Goal: Information Seeking & Learning: Learn about a topic

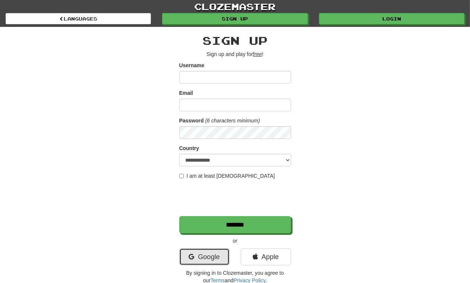
click at [210, 255] on link "Google" at bounding box center [204, 256] width 50 height 17
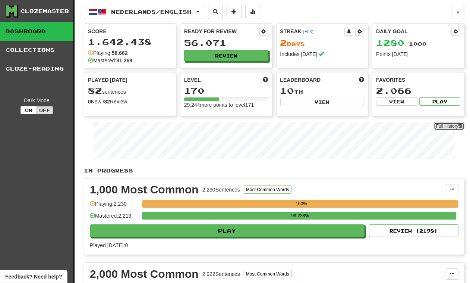
click at [444, 129] on link "Full History" at bounding box center [449, 126] width 31 height 8
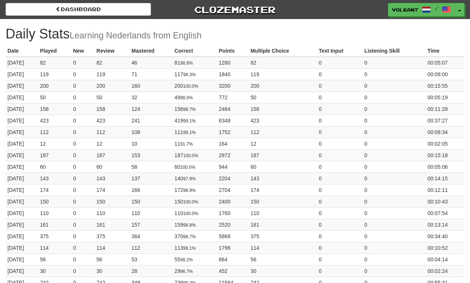
click at [135, 10] on link "Dashboard" at bounding box center [78, 9] width 145 height 13
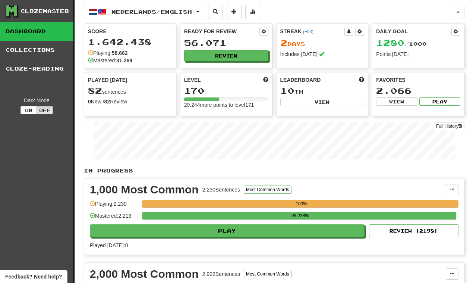
click at [47, 48] on link "Collections" at bounding box center [36, 50] width 73 height 19
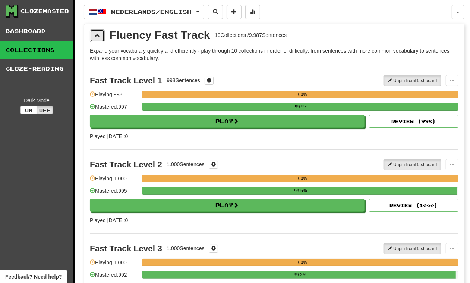
click at [98, 34] on span at bounding box center [97, 35] width 5 height 5
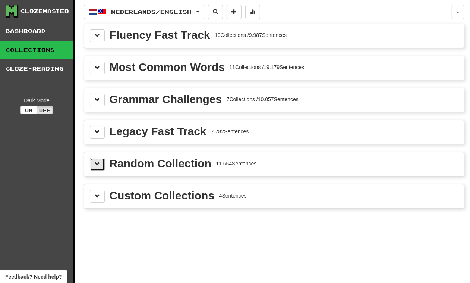
click at [95, 165] on span at bounding box center [97, 163] width 5 height 5
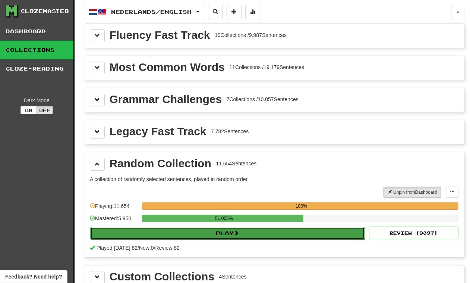
click at [269, 232] on button "Play" at bounding box center [227, 233] width 275 height 13
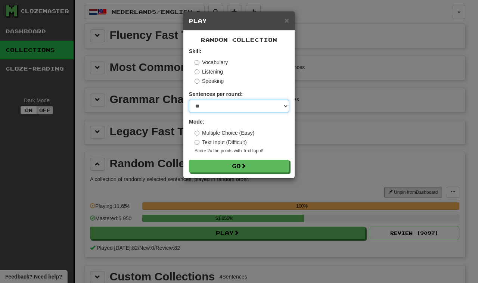
drag, startPoint x: 240, startPoint y: 105, endPoint x: 232, endPoint y: 110, distance: 9.6
click at [240, 105] on select "* ** ** ** ** ** *** ********" at bounding box center [239, 106] width 100 height 13
select select "********"
click at [189, 100] on select "* ** ** ** ** ** *** ********" at bounding box center [239, 106] width 100 height 13
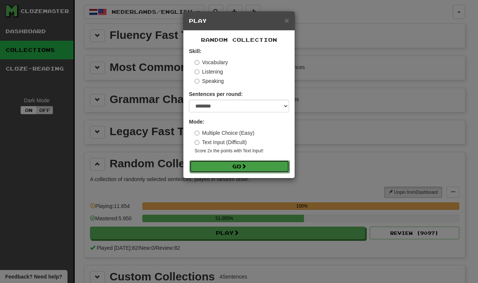
click at [226, 166] on button "Go" at bounding box center [239, 166] width 100 height 13
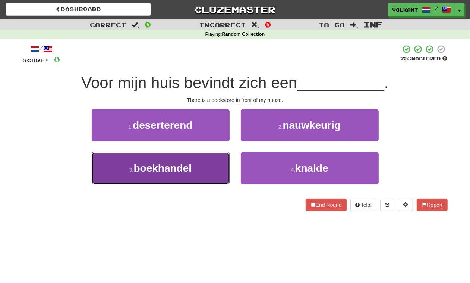
click at [206, 161] on button "3 . boekhandel" at bounding box center [161, 168] width 138 height 32
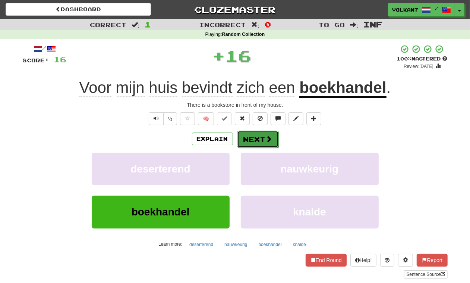
click at [261, 137] on button "Next" at bounding box center [258, 139] width 42 height 17
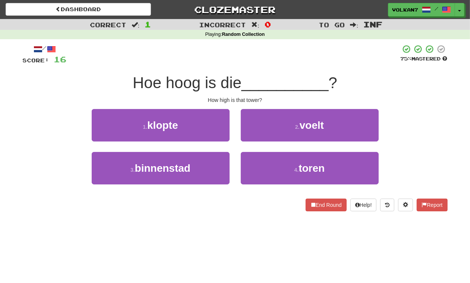
click at [269, 61] on div at bounding box center [234, 54] width 334 height 21
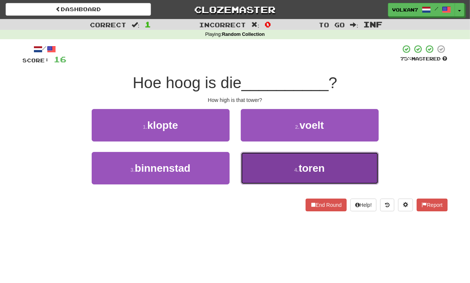
click at [277, 161] on button "4 . toren" at bounding box center [310, 168] width 138 height 32
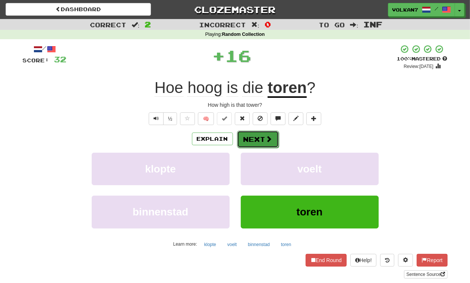
click at [260, 144] on button "Next" at bounding box center [258, 139] width 42 height 17
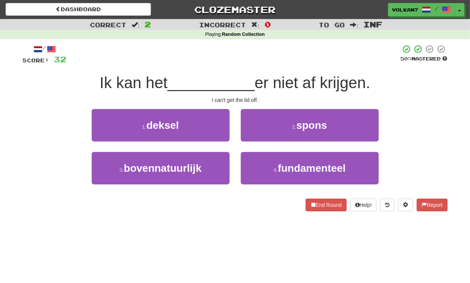
click at [262, 59] on div at bounding box center [234, 54] width 334 height 21
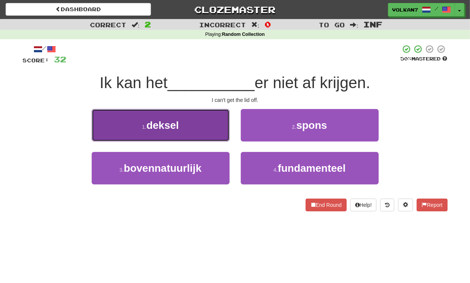
click at [185, 124] on button "1 . deksel" at bounding box center [161, 125] width 138 height 32
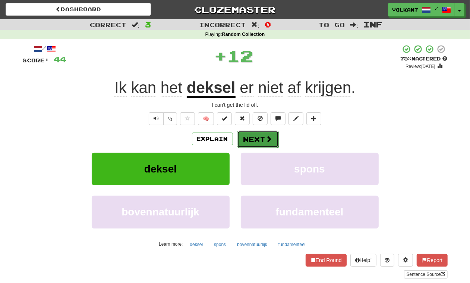
click at [247, 143] on button "Next" at bounding box center [258, 139] width 42 height 17
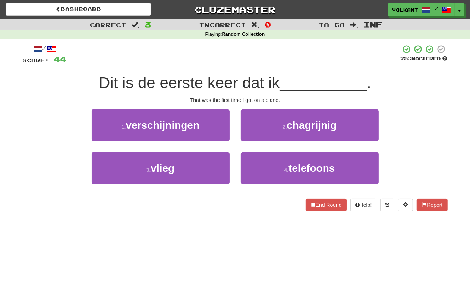
click at [267, 54] on div at bounding box center [234, 54] width 334 height 21
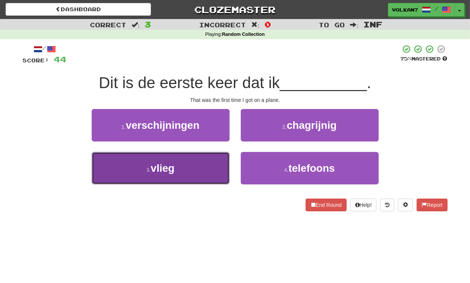
click at [192, 169] on button "3 . vlieg" at bounding box center [161, 168] width 138 height 32
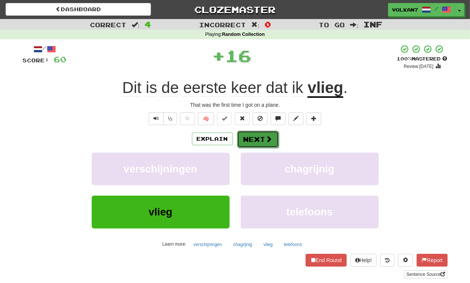
click at [248, 143] on button "Next" at bounding box center [258, 139] width 42 height 17
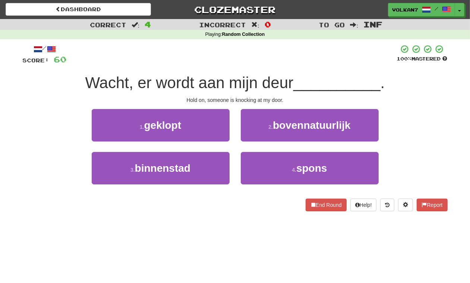
click at [269, 64] on div at bounding box center [232, 54] width 331 height 21
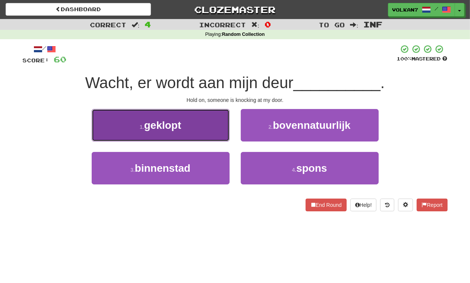
click at [192, 134] on button "1 . geklopt" at bounding box center [161, 125] width 138 height 32
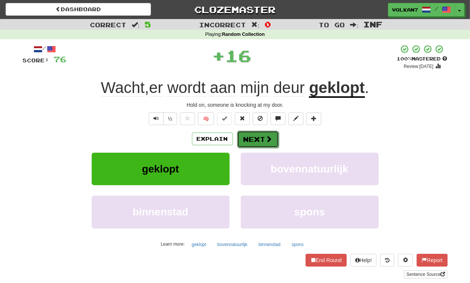
click at [253, 140] on button "Next" at bounding box center [258, 139] width 42 height 17
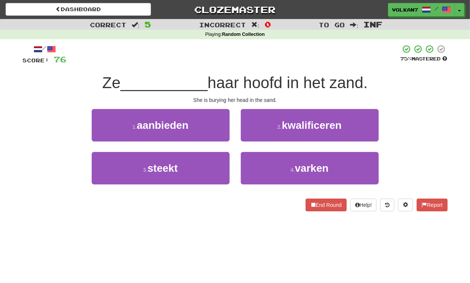
click at [264, 54] on div at bounding box center [234, 54] width 334 height 21
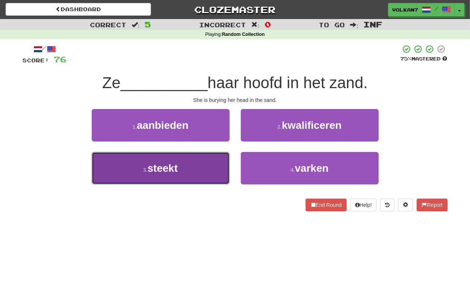
click at [203, 167] on button "3 . steekt" at bounding box center [161, 168] width 138 height 32
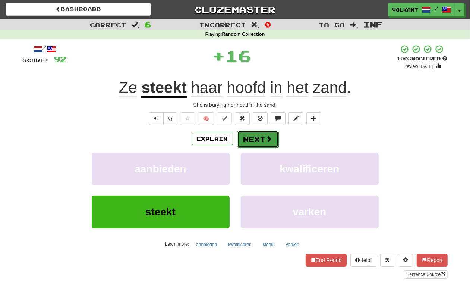
click at [250, 135] on button "Next" at bounding box center [258, 139] width 42 height 17
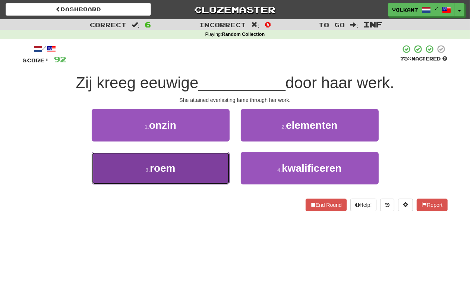
click at [205, 162] on button "3 . roem" at bounding box center [161, 168] width 138 height 32
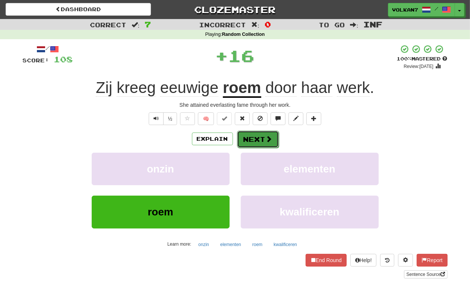
click at [242, 142] on button "Next" at bounding box center [258, 139] width 42 height 17
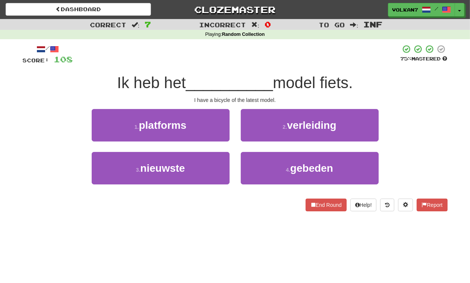
click at [262, 58] on div at bounding box center [237, 54] width 328 height 21
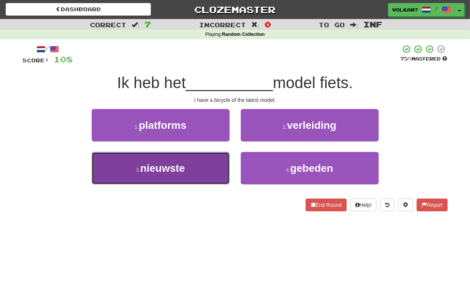
click at [191, 179] on button "3 . nieuwste" at bounding box center [161, 168] width 138 height 32
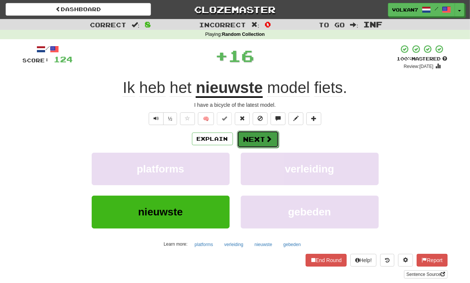
click at [266, 142] on span at bounding box center [269, 138] width 7 height 7
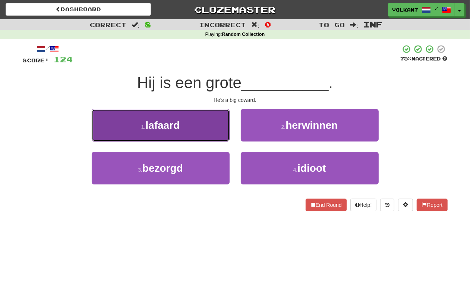
click at [191, 124] on button "1 . lafaard" at bounding box center [161, 125] width 138 height 32
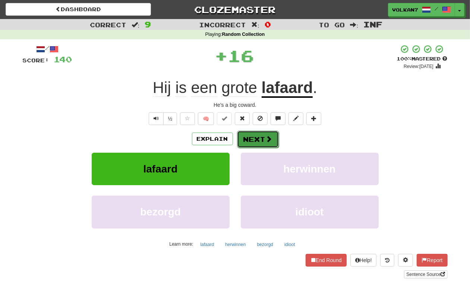
click at [247, 143] on button "Next" at bounding box center [258, 139] width 42 height 17
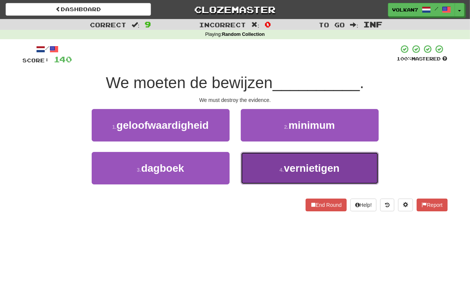
click at [301, 163] on span "vernietigen" at bounding box center [312, 168] width 56 height 12
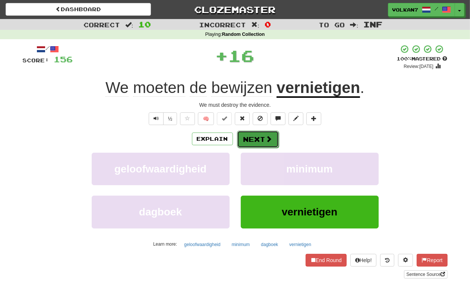
click at [259, 134] on button "Next" at bounding box center [258, 139] width 42 height 17
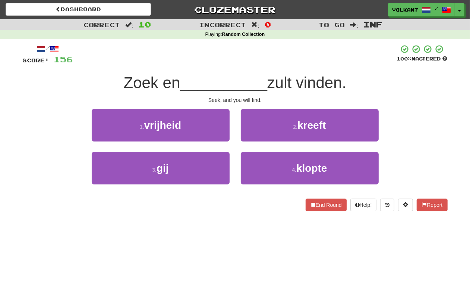
click at [277, 60] on div at bounding box center [235, 54] width 324 height 21
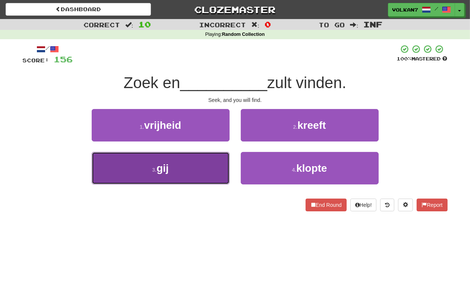
click at [206, 176] on button "3 . gij" at bounding box center [161, 168] width 138 height 32
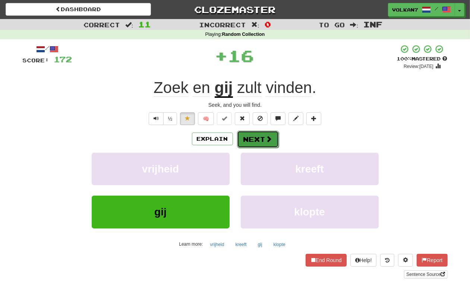
click at [254, 139] on button "Next" at bounding box center [258, 139] width 42 height 17
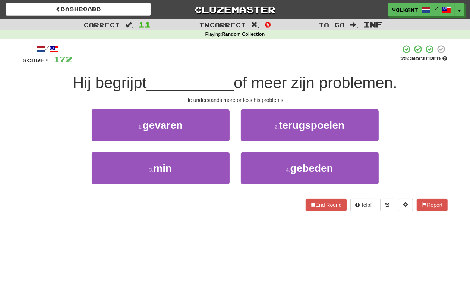
click at [271, 69] on div "/ Score: 172 75 % Mastered Hij begrijpt __________ of meer zijn problemen. He u…" at bounding box center [235, 127] width 425 height 167
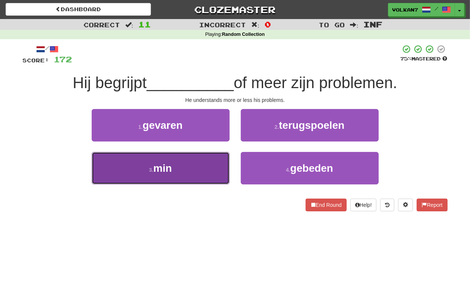
click at [211, 178] on button "3 . min" at bounding box center [161, 168] width 138 height 32
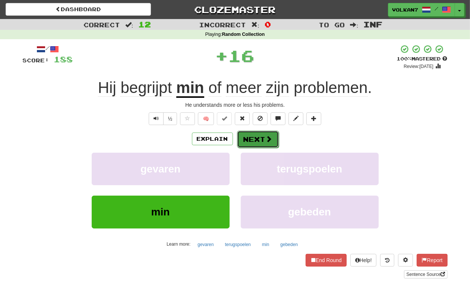
click at [255, 140] on button "Next" at bounding box center [258, 139] width 42 height 17
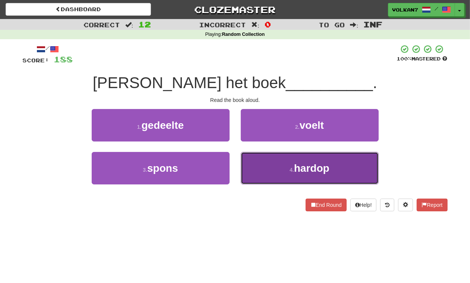
click at [293, 177] on button "4 . hardop" at bounding box center [310, 168] width 138 height 32
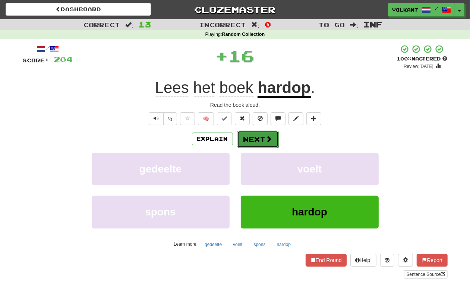
click at [257, 141] on button "Next" at bounding box center [258, 139] width 42 height 17
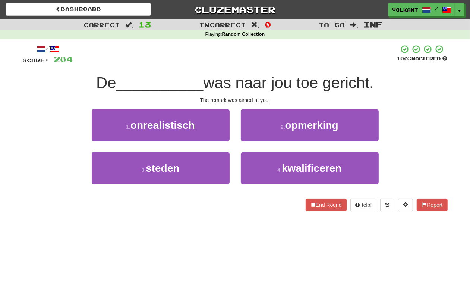
click at [264, 60] on div at bounding box center [235, 54] width 324 height 21
click at [271, 60] on div at bounding box center [235, 54] width 324 height 21
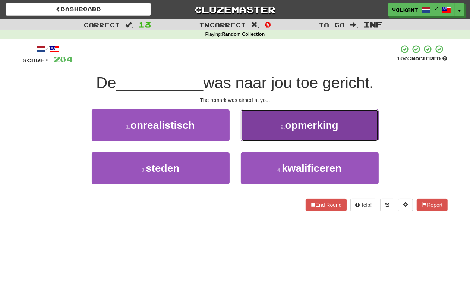
click at [300, 133] on button "2 . opmerking" at bounding box center [310, 125] width 138 height 32
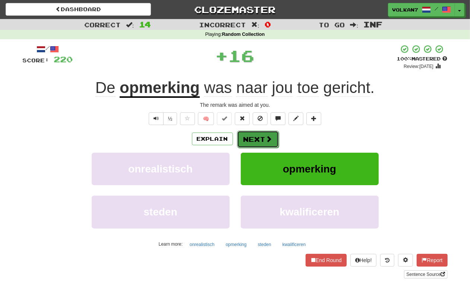
click at [256, 142] on button "Next" at bounding box center [258, 139] width 42 height 17
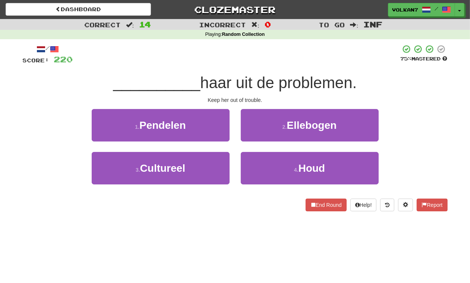
click at [271, 53] on div at bounding box center [237, 54] width 328 height 21
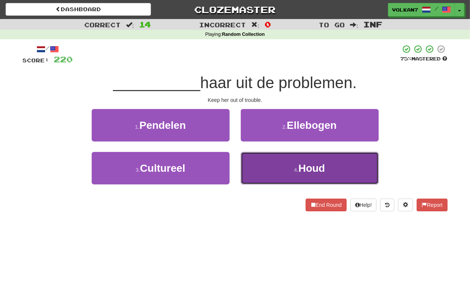
click at [298, 158] on button "4 . Houd" at bounding box center [310, 168] width 138 height 32
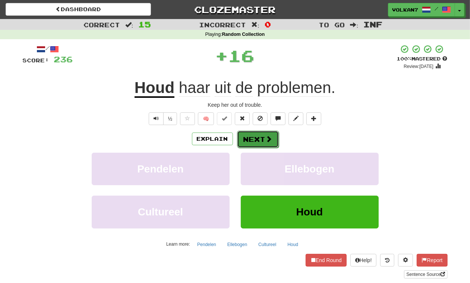
click at [263, 140] on button "Next" at bounding box center [258, 139] width 42 height 17
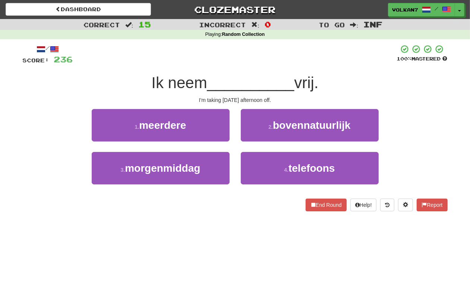
click at [263, 74] on span "__________" at bounding box center [250, 83] width 87 height 18
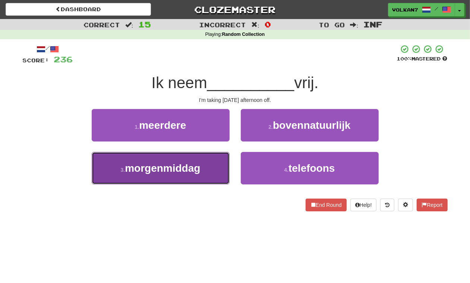
click at [198, 174] on span "morgenmiddag" at bounding box center [162, 168] width 75 height 12
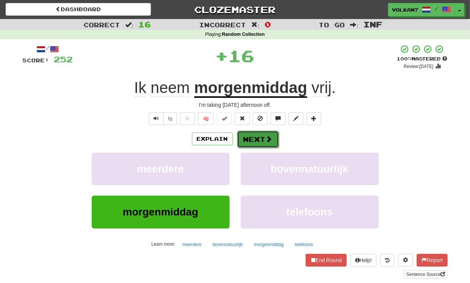
click at [257, 137] on button "Next" at bounding box center [258, 139] width 42 height 17
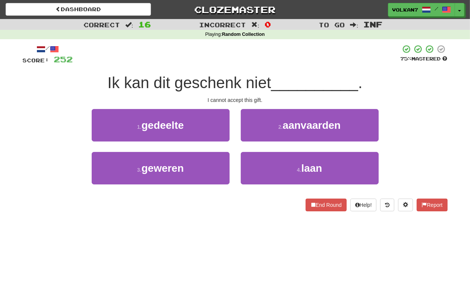
click at [265, 58] on div at bounding box center [237, 54] width 328 height 21
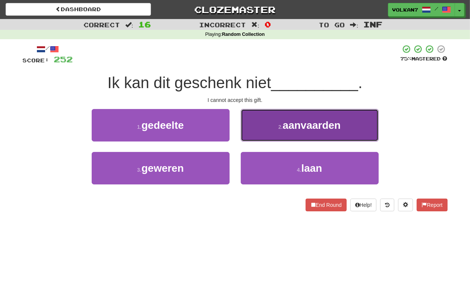
click at [288, 116] on button "2 . aanvaarden" at bounding box center [310, 125] width 138 height 32
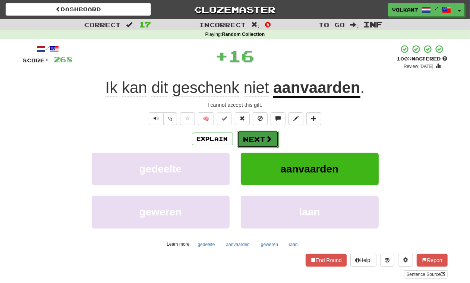
click at [254, 139] on button "Next" at bounding box center [258, 139] width 42 height 17
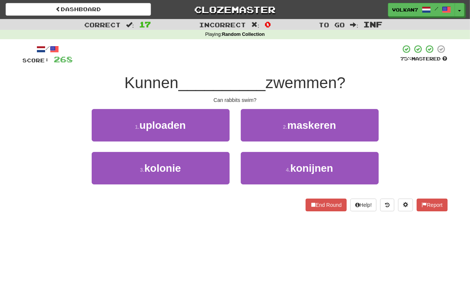
click at [263, 77] on span "__________" at bounding box center [222, 83] width 87 height 18
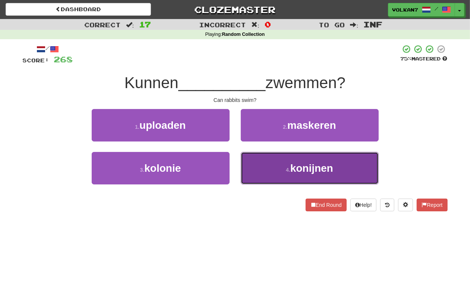
click at [279, 166] on button "4 . konijnen" at bounding box center [310, 168] width 138 height 32
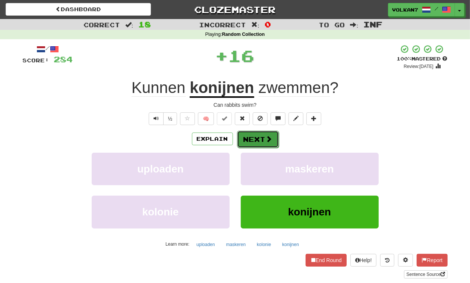
click at [256, 142] on button "Next" at bounding box center [258, 139] width 42 height 17
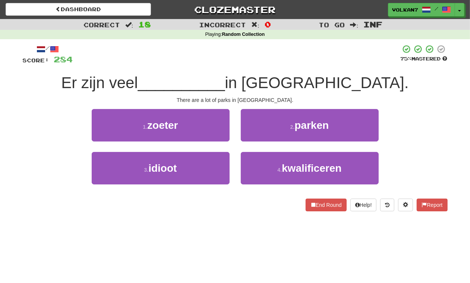
click at [254, 60] on div at bounding box center [237, 54] width 328 height 21
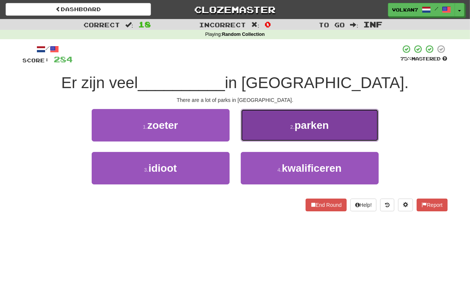
click at [285, 124] on button "2 . parken" at bounding box center [310, 125] width 138 height 32
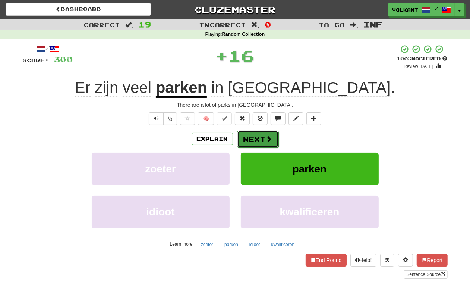
click at [262, 142] on button "Next" at bounding box center [258, 139] width 42 height 17
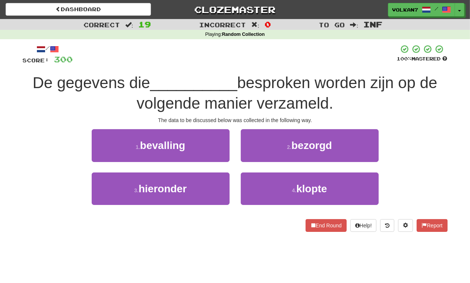
click at [265, 63] on div at bounding box center [235, 54] width 324 height 21
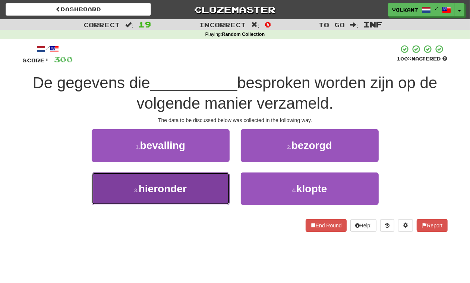
click at [219, 185] on button "3 . hieronder" at bounding box center [161, 188] width 138 height 32
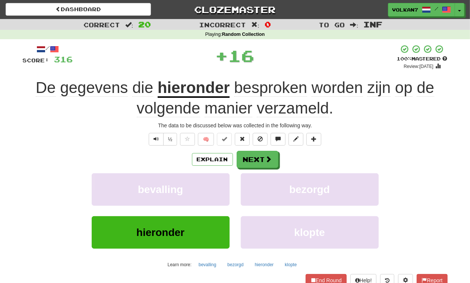
click at [296, 60] on div "+ 16" at bounding box center [235, 55] width 324 height 22
click at [269, 156] on span at bounding box center [269, 159] width 7 height 7
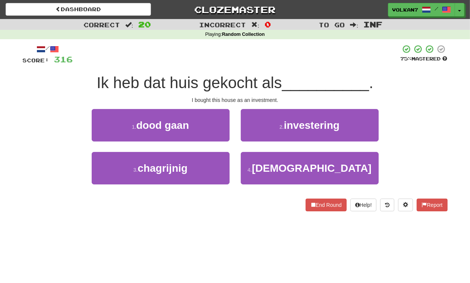
click at [271, 54] on div at bounding box center [237, 54] width 328 height 21
click at [305, 78] on span "__________" at bounding box center [325, 83] width 87 height 18
click at [292, 53] on div at bounding box center [237, 54] width 328 height 21
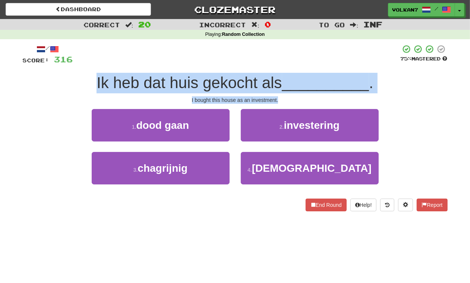
drag, startPoint x: 93, startPoint y: 77, endPoint x: 300, endPoint y: 96, distance: 208.0
click at [300, 96] on div "/ Score: 316 75 % Mastered Ik heb dat huis gekocht als __________ . I bought th…" at bounding box center [235, 127] width 425 height 167
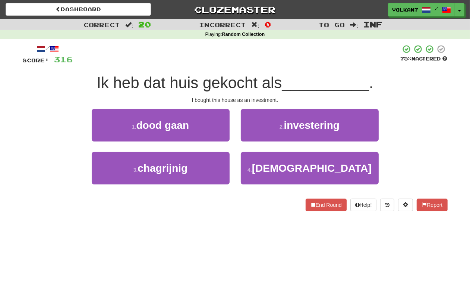
click at [301, 52] on div at bounding box center [237, 54] width 328 height 21
click at [276, 52] on div at bounding box center [237, 54] width 328 height 21
drag, startPoint x: 290, startPoint y: 124, endPoint x: 282, endPoint y: 129, distance: 9.5
click at [290, 125] on span "investering" at bounding box center [312, 125] width 56 height 12
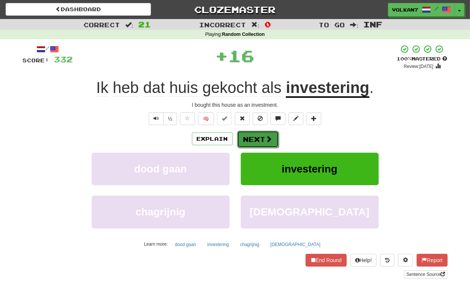
click at [256, 141] on button "Next" at bounding box center [258, 139] width 42 height 17
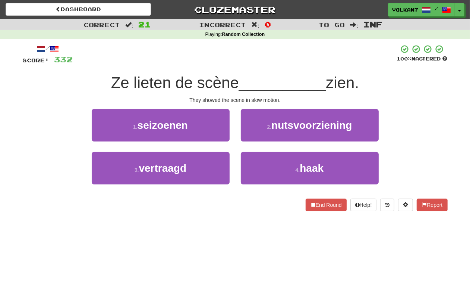
click at [275, 52] on div at bounding box center [235, 54] width 324 height 21
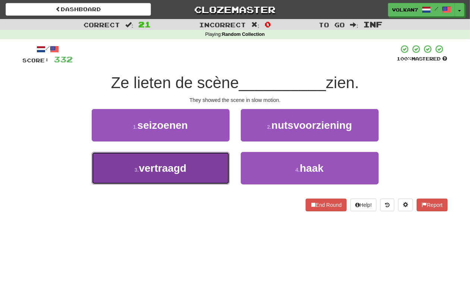
click at [191, 174] on button "3 . vertraagd" at bounding box center [161, 168] width 138 height 32
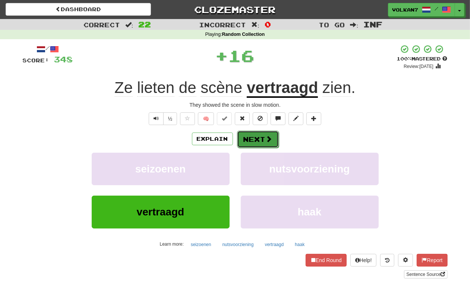
click at [263, 145] on button "Next" at bounding box center [258, 139] width 42 height 17
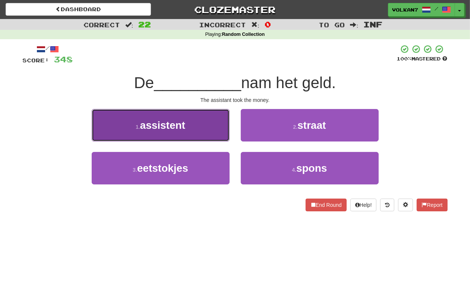
click at [204, 123] on button "1 . assistent" at bounding box center [161, 125] width 138 height 32
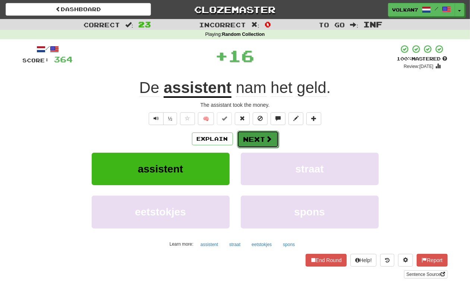
click at [263, 142] on button "Next" at bounding box center [258, 139] width 42 height 17
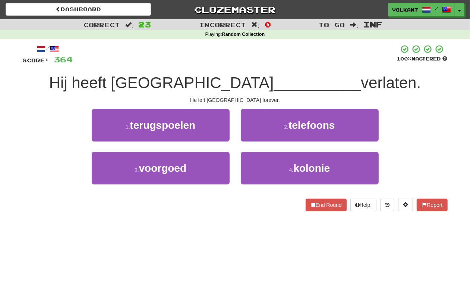
click at [275, 54] on div at bounding box center [235, 54] width 324 height 21
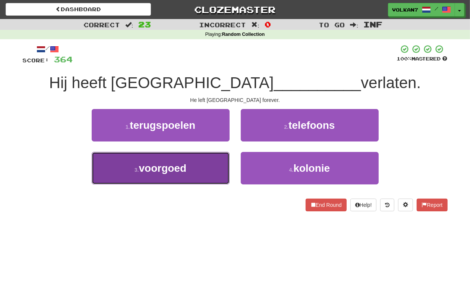
click at [190, 169] on button "3 . voorgoed" at bounding box center [161, 168] width 138 height 32
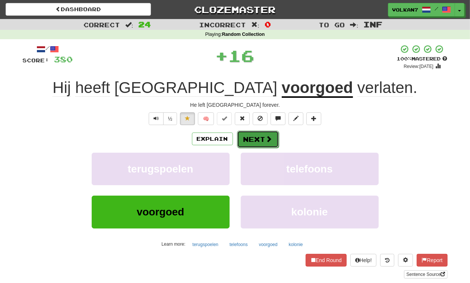
click at [238, 141] on button "Next" at bounding box center [258, 139] width 42 height 17
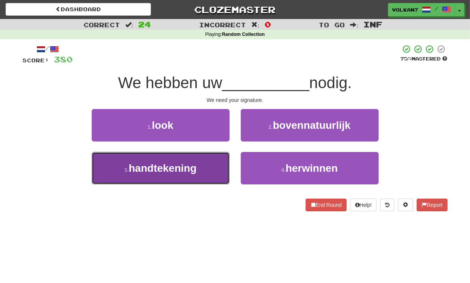
click at [223, 166] on button "3 . handtekening" at bounding box center [161, 168] width 138 height 32
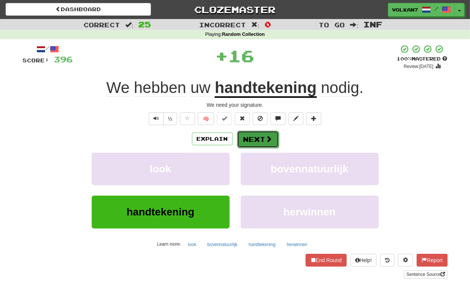
click at [248, 141] on button "Next" at bounding box center [258, 139] width 42 height 17
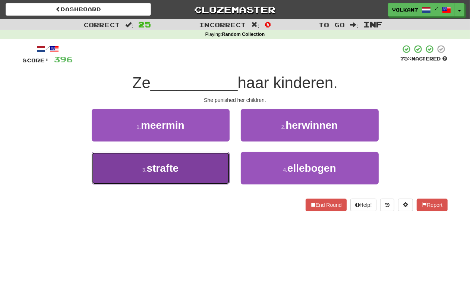
click at [210, 167] on button "3 . strafte" at bounding box center [161, 168] width 138 height 32
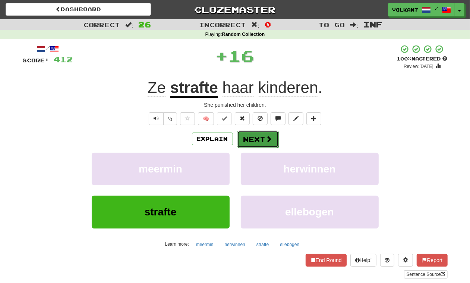
click at [257, 140] on button "Next" at bounding box center [258, 139] width 42 height 17
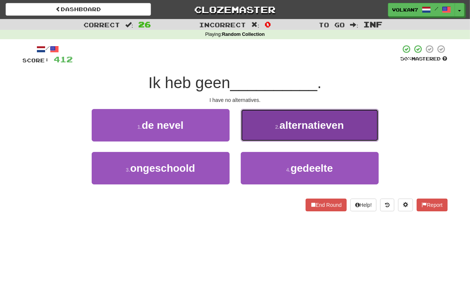
click at [263, 129] on button "2 . alternatieven" at bounding box center [310, 125] width 138 height 32
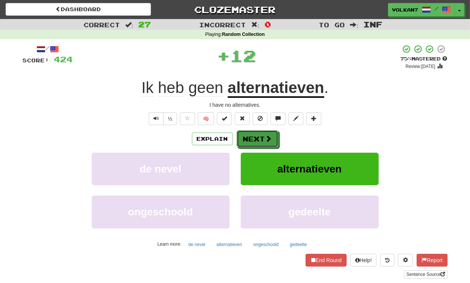
click at [261, 141] on button "Next" at bounding box center [258, 138] width 42 height 17
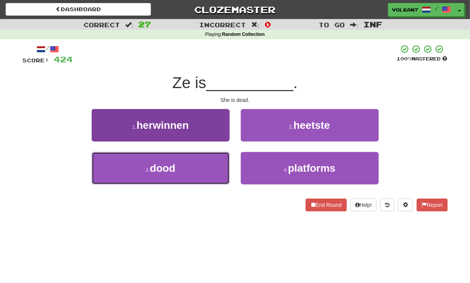
click at [197, 162] on button "3 . dood" at bounding box center [161, 168] width 138 height 32
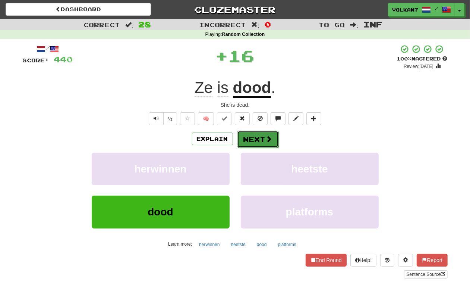
click at [250, 135] on button "Next" at bounding box center [258, 139] width 42 height 17
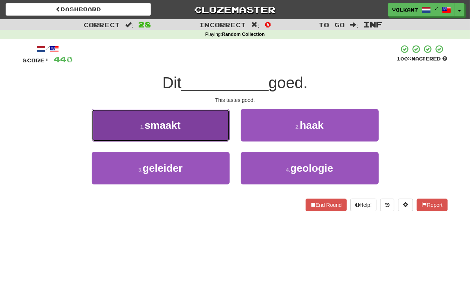
click at [219, 115] on button "1 . smaakt" at bounding box center [161, 125] width 138 height 32
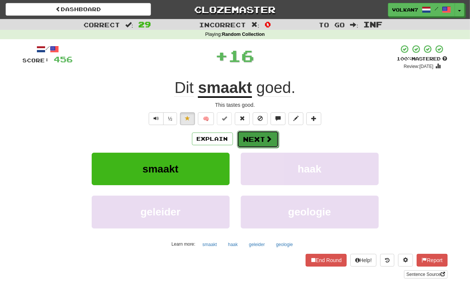
click at [247, 134] on button "Next" at bounding box center [258, 139] width 42 height 17
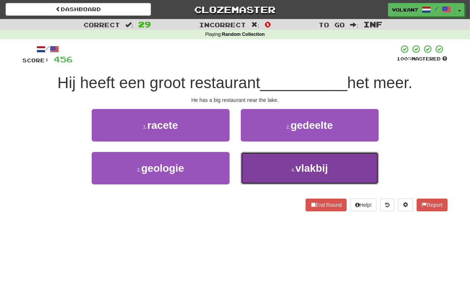
click at [289, 164] on button "4 . vlakbij" at bounding box center [310, 168] width 138 height 32
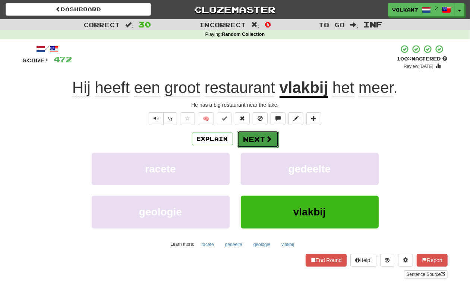
click at [269, 140] on span at bounding box center [269, 138] width 7 height 7
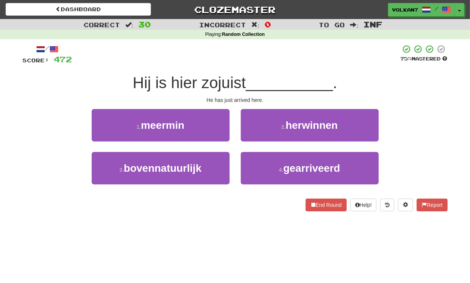
click at [256, 60] on div at bounding box center [236, 54] width 329 height 21
click at [260, 61] on div at bounding box center [236, 54] width 329 height 21
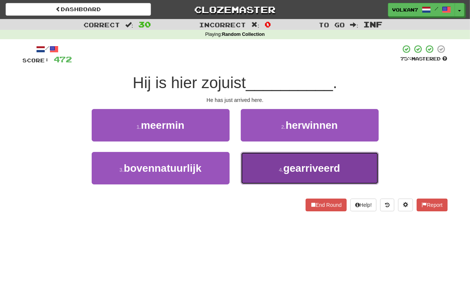
click at [282, 165] on button "4 . gearriveerd" at bounding box center [310, 168] width 138 height 32
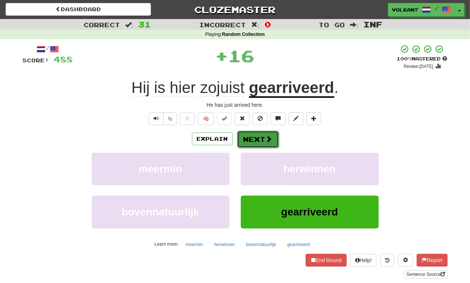
click at [252, 142] on button "Next" at bounding box center [258, 139] width 42 height 17
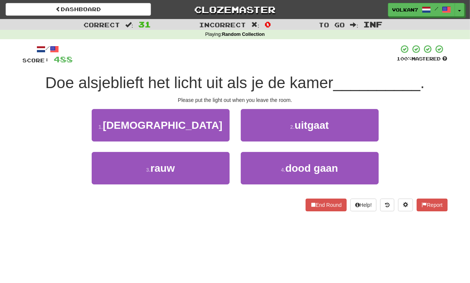
click at [249, 70] on div "/ Score: 488 100 % Mastered Doe alsjeblieft het licht uit als je de kamer _____…" at bounding box center [235, 127] width 425 height 167
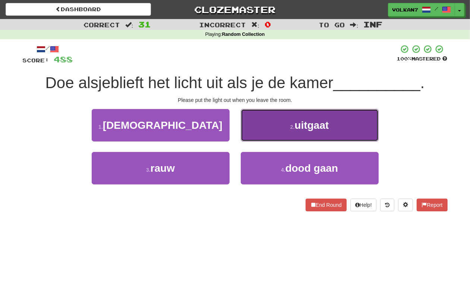
click at [282, 128] on button "2 . uitgaat" at bounding box center [310, 125] width 138 height 32
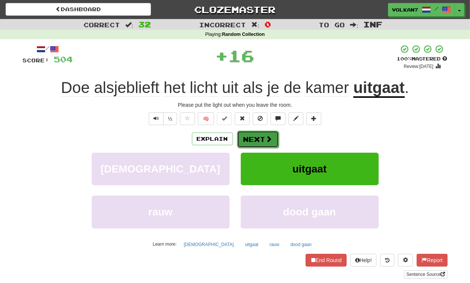
click at [251, 137] on button "Next" at bounding box center [258, 139] width 42 height 17
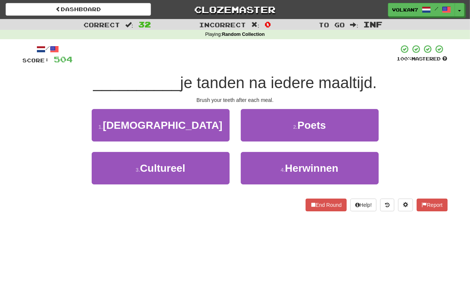
click at [265, 62] on div at bounding box center [235, 54] width 324 height 21
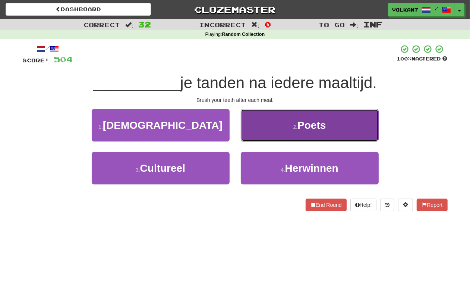
click at [270, 129] on button "2 . Poets" at bounding box center [310, 125] width 138 height 32
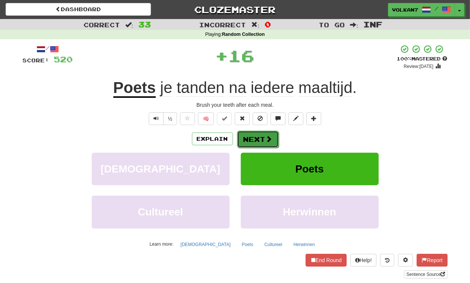
click at [262, 135] on button "Next" at bounding box center [258, 139] width 42 height 17
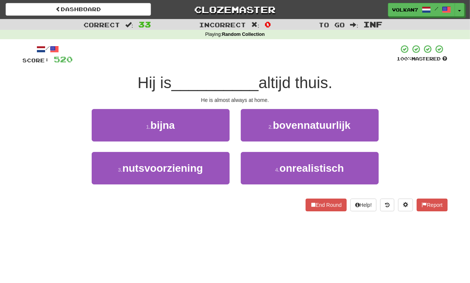
click at [265, 72] on div "/ Score: 520 100 % Mastered Hij is __________ altijd thuis. He is almost always…" at bounding box center [235, 127] width 425 height 167
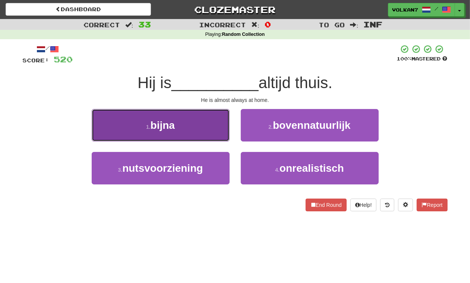
click at [212, 122] on button "1 . bijna" at bounding box center [161, 125] width 138 height 32
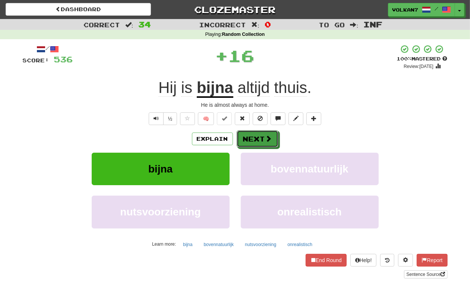
click at [263, 143] on button "Next" at bounding box center [258, 138] width 42 height 17
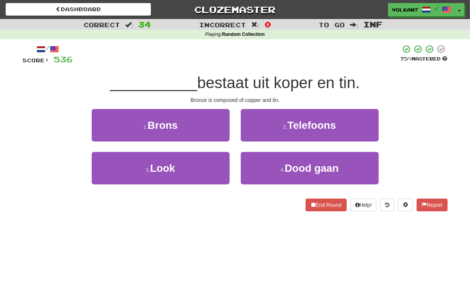
click at [268, 73] on div "__________ bestaat uit koper en tin." at bounding box center [235, 83] width 425 height 21
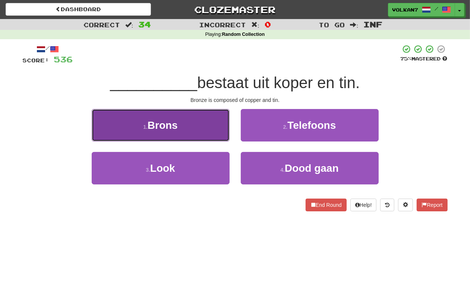
click at [191, 129] on button "1 . Brons" at bounding box center [161, 125] width 138 height 32
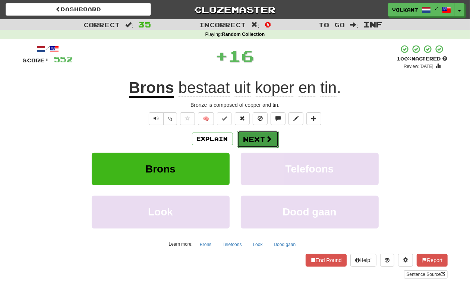
click at [262, 133] on button "Next" at bounding box center [258, 139] width 42 height 17
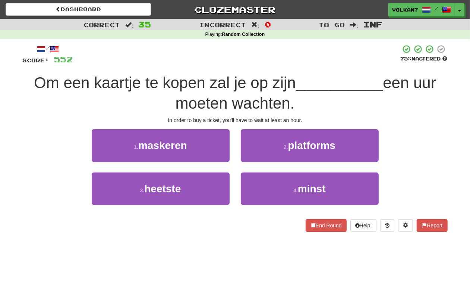
click at [263, 42] on div "/ Score: 552 75 % Mastered Om een kaartje te kopen zal je op zijn __________ ee…" at bounding box center [235, 140] width 425 height 203
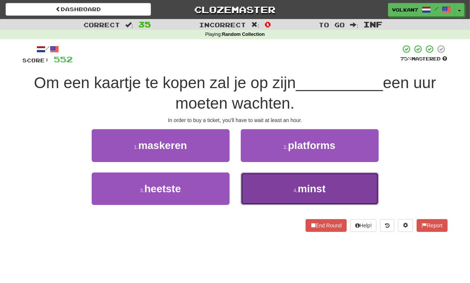
click at [279, 195] on button "4 . minst" at bounding box center [310, 188] width 138 height 32
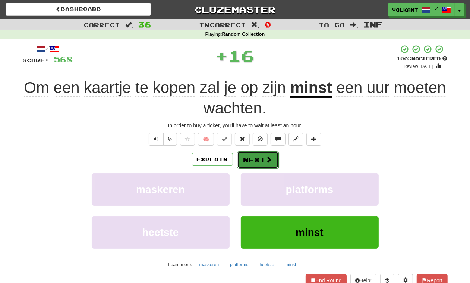
click at [263, 164] on button "Next" at bounding box center [258, 159] width 42 height 17
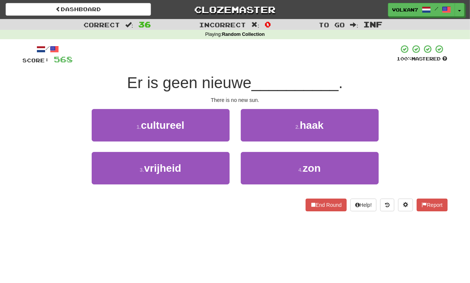
click at [257, 69] on div "/ Score: 568 100 % Mastered Er is geen nieuwe __________ . There is no new sun.…" at bounding box center [235, 127] width 425 height 167
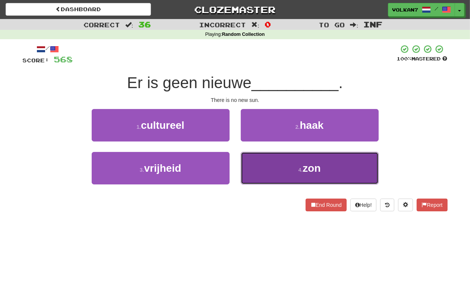
click at [287, 183] on button "4 . zon" at bounding box center [310, 168] width 138 height 32
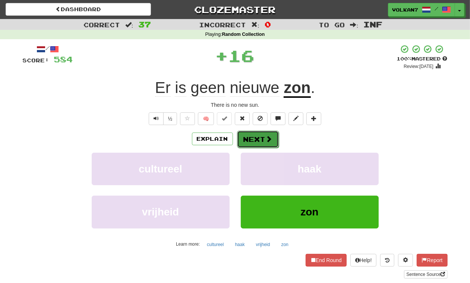
click at [252, 138] on button "Next" at bounding box center [258, 139] width 42 height 17
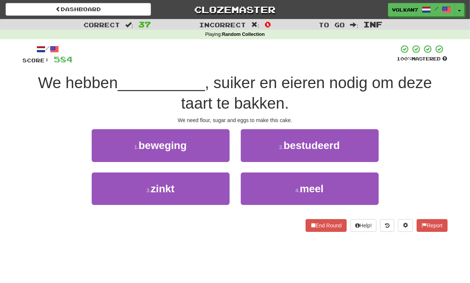
click at [267, 57] on div at bounding box center [235, 54] width 324 height 21
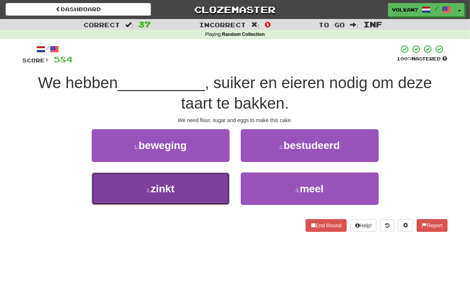
click at [202, 183] on button "3 . zinkt" at bounding box center [161, 188] width 138 height 32
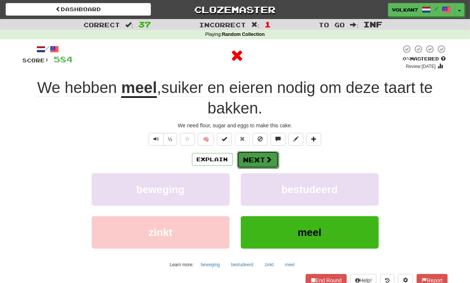
click at [239, 161] on button "Next" at bounding box center [258, 159] width 42 height 17
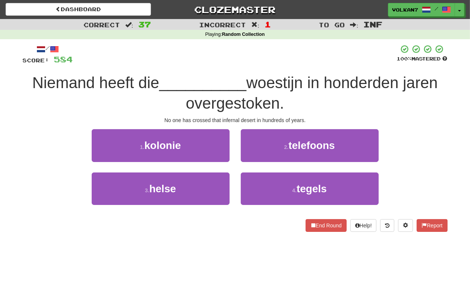
click at [247, 62] on div at bounding box center [235, 54] width 324 height 21
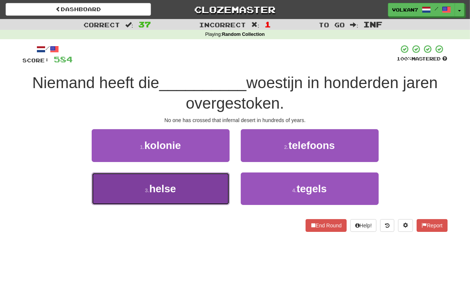
click at [194, 182] on button "3 . helse" at bounding box center [161, 188] width 138 height 32
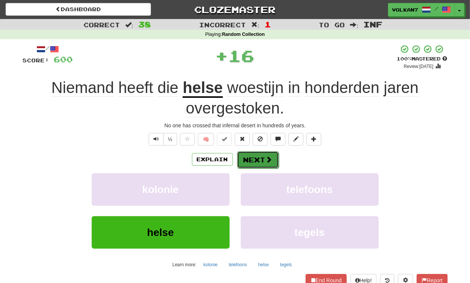
click at [250, 165] on button "Next" at bounding box center [258, 159] width 42 height 17
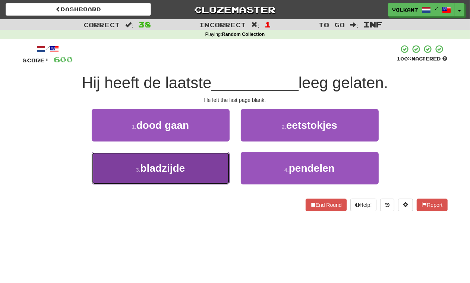
click at [204, 163] on button "3 . bladzijde" at bounding box center [161, 168] width 138 height 32
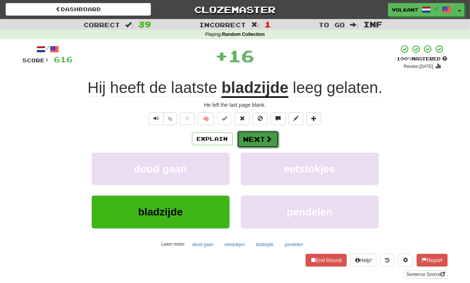
click at [266, 137] on span at bounding box center [269, 138] width 7 height 7
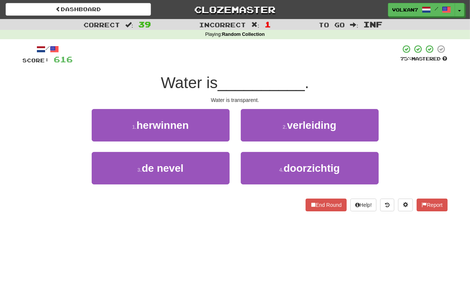
click at [290, 78] on span "__________" at bounding box center [261, 83] width 87 height 18
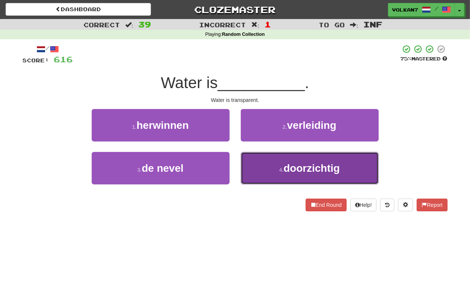
click at [284, 180] on button "4 . doorzichtig" at bounding box center [310, 168] width 138 height 32
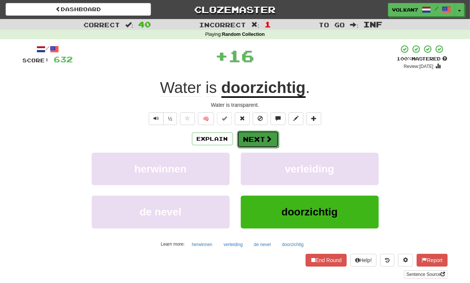
click at [250, 143] on button "Next" at bounding box center [258, 139] width 42 height 17
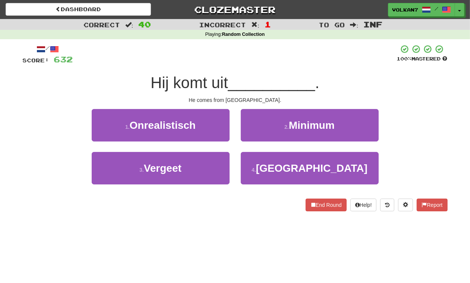
click at [277, 78] on span "__________" at bounding box center [271, 83] width 87 height 18
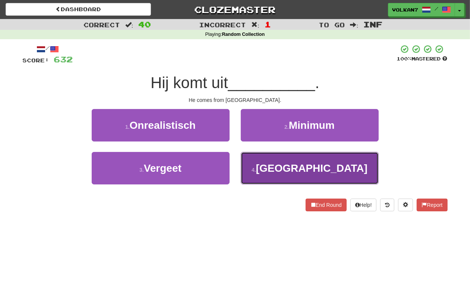
click at [282, 157] on button "4 . Genève" at bounding box center [310, 168] width 138 height 32
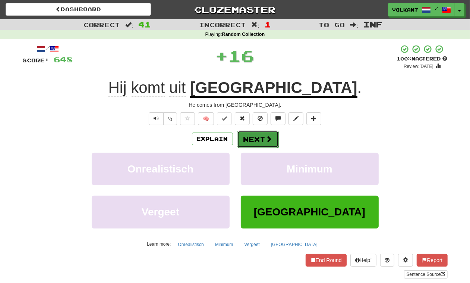
click at [260, 131] on button "Next" at bounding box center [258, 139] width 42 height 17
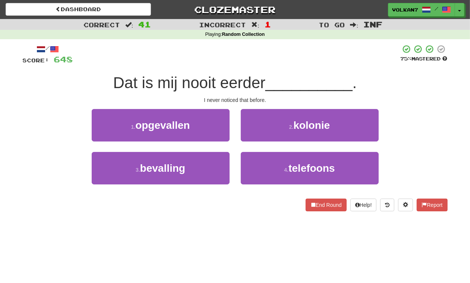
click at [273, 69] on div "/ Score: 648 75 % Mastered Dat is mij nooit eerder __________ . I never noticed…" at bounding box center [235, 127] width 425 height 167
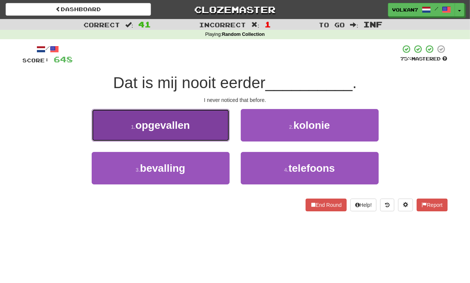
click at [194, 131] on button "1 . opgevallen" at bounding box center [161, 125] width 138 height 32
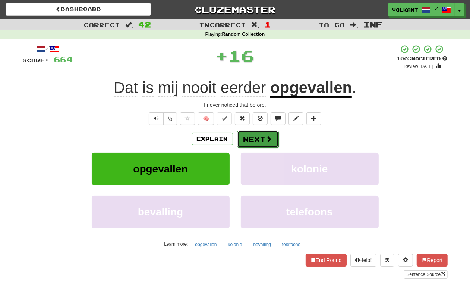
click at [260, 134] on button "Next" at bounding box center [258, 139] width 42 height 17
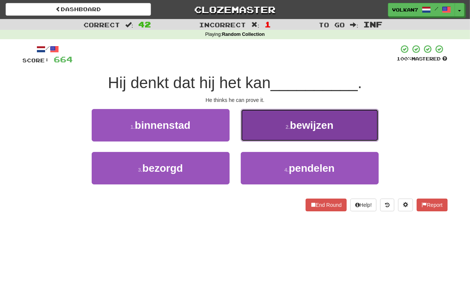
click at [276, 134] on button "2 . bewijzen" at bounding box center [310, 125] width 138 height 32
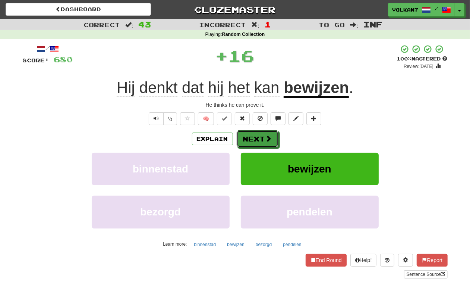
click at [256, 141] on button "Next" at bounding box center [258, 138] width 42 height 17
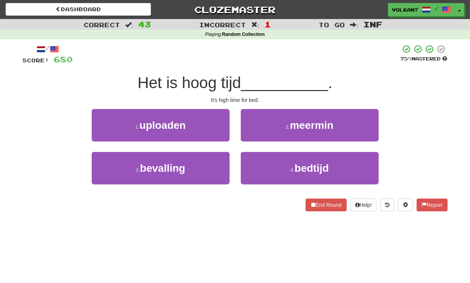
click at [261, 59] on div at bounding box center [237, 54] width 328 height 21
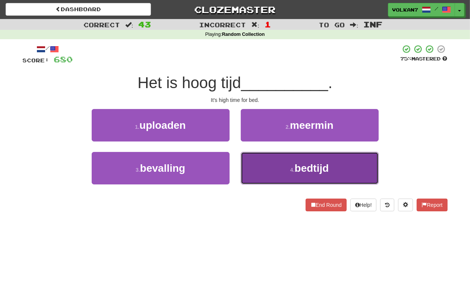
click at [269, 173] on button "4 . bedtijd" at bounding box center [310, 168] width 138 height 32
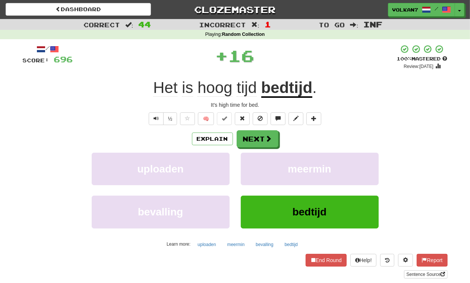
click at [262, 150] on div "Explain Next uploaden meermin bevalling bedtijd Learn more: uploaden meermin be…" at bounding box center [235, 190] width 425 height 120
click at [262, 146] on button "Next" at bounding box center [258, 139] width 42 height 17
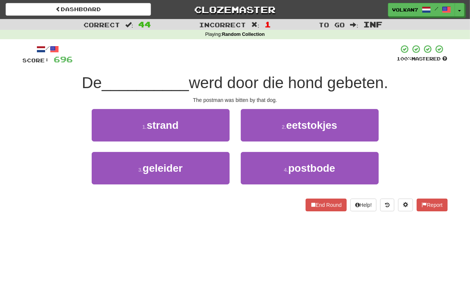
click at [272, 69] on div "/ Score: 696 100 % Mastered De __________ werd door die hond gebeten. The postm…" at bounding box center [235, 127] width 425 height 167
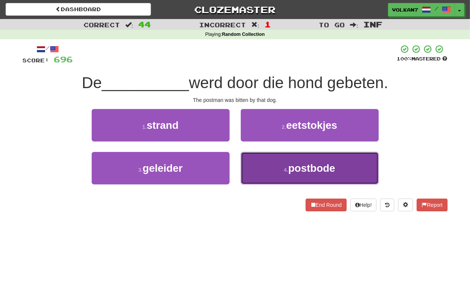
click at [292, 163] on span "postbode" at bounding box center [311, 168] width 47 height 12
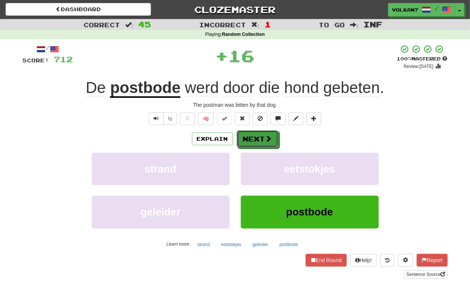
drag, startPoint x: 256, startPoint y: 136, endPoint x: 277, endPoint y: 63, distance: 76.4
click at [256, 136] on button "Next" at bounding box center [258, 138] width 42 height 17
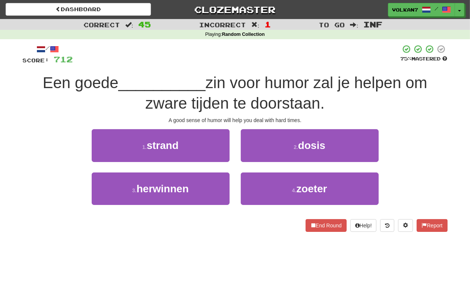
click at [279, 56] on div at bounding box center [237, 54] width 328 height 21
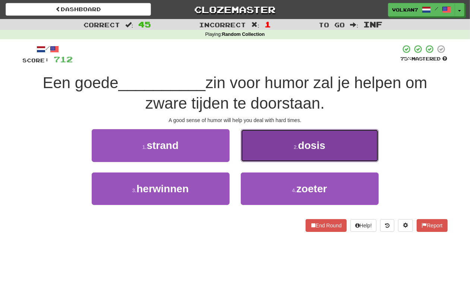
click at [285, 145] on button "2 . dosis" at bounding box center [310, 145] width 138 height 32
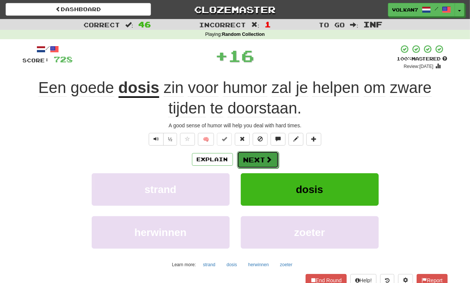
click at [264, 163] on button "Next" at bounding box center [258, 159] width 42 height 17
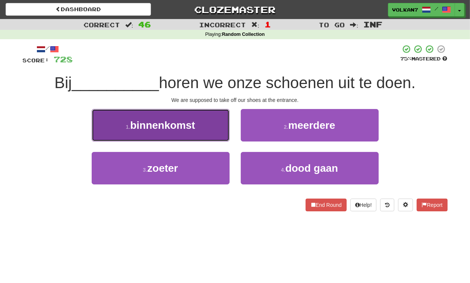
click at [201, 124] on button "1 . binnenkomst" at bounding box center [161, 125] width 138 height 32
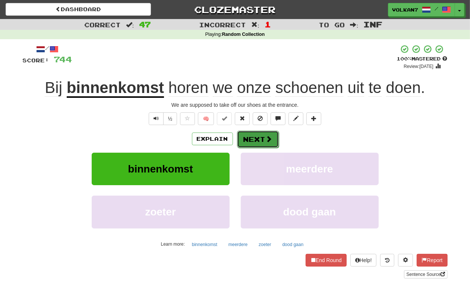
click at [259, 141] on button "Next" at bounding box center [258, 139] width 42 height 17
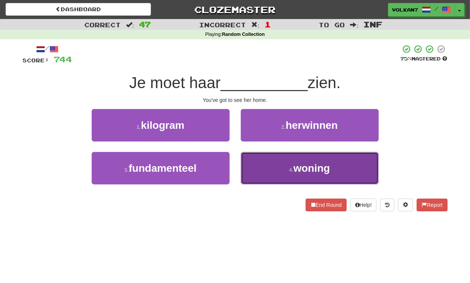
click at [285, 166] on button "4 . woning" at bounding box center [310, 168] width 138 height 32
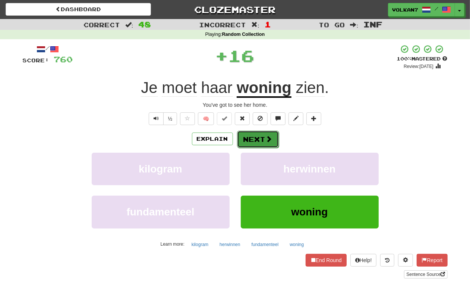
click at [260, 139] on button "Next" at bounding box center [258, 139] width 42 height 17
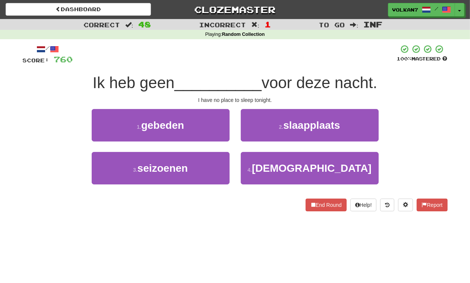
click at [252, 73] on div "Ik heb geen __________ voor deze nacht." at bounding box center [235, 83] width 425 height 21
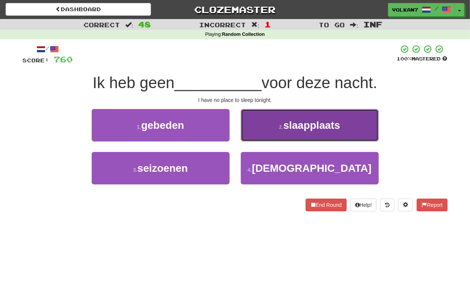
click at [275, 128] on button "2 . slaapplaats" at bounding box center [310, 125] width 138 height 32
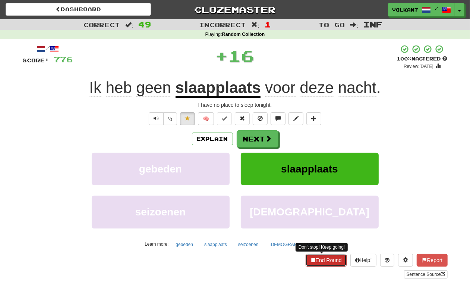
click at [327, 260] on button "End Round" at bounding box center [326, 260] width 41 height 13
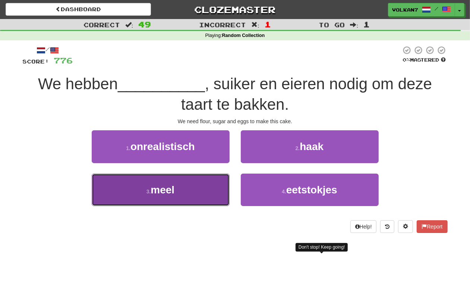
click at [173, 195] on span "meel" at bounding box center [163, 190] width 24 height 12
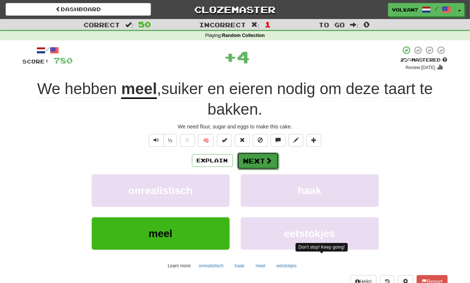
click at [262, 159] on button "Next" at bounding box center [258, 160] width 42 height 17
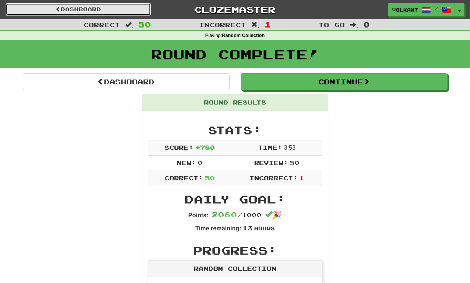
click at [109, 6] on link "Dashboard" at bounding box center [78, 9] width 145 height 13
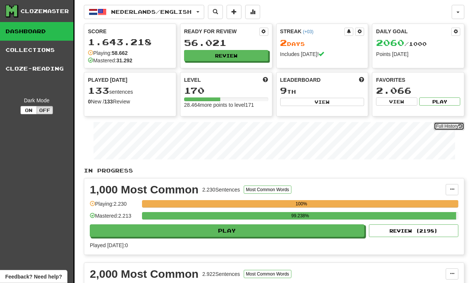
click at [453, 128] on link "Full History" at bounding box center [449, 126] width 31 height 8
